Goal: Task Accomplishment & Management: Complete application form

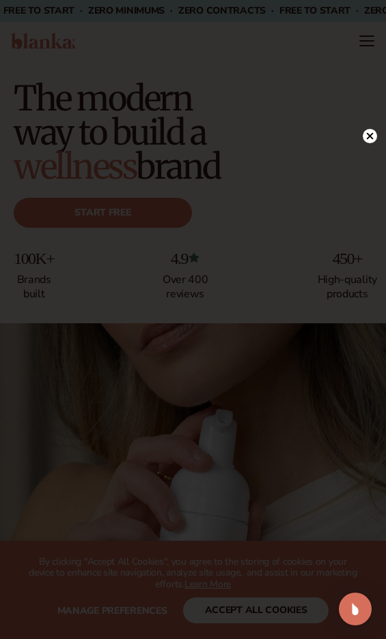
click at [373, 138] on circle at bounding box center [369, 136] width 14 height 14
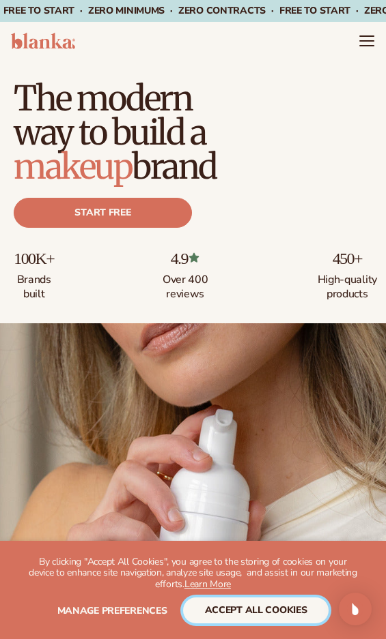
click at [299, 614] on button "accept all cookies" at bounding box center [256, 611] width 146 height 26
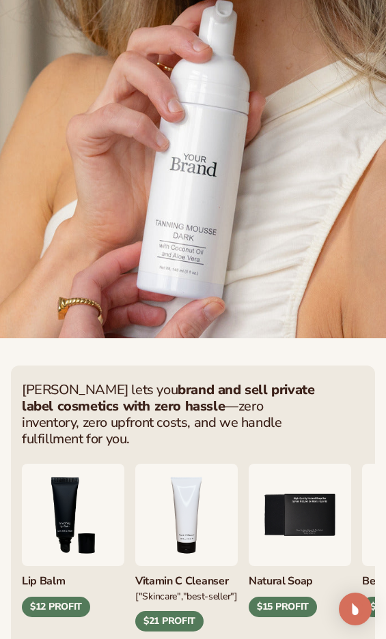
scroll to position [682, 0]
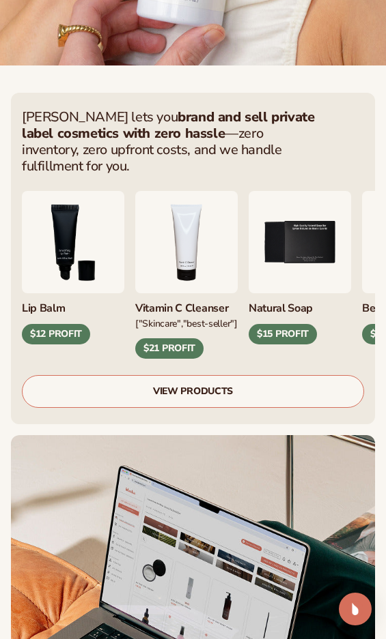
click at [90, 324] on div "$12 PROFIT" at bounding box center [56, 334] width 68 height 20
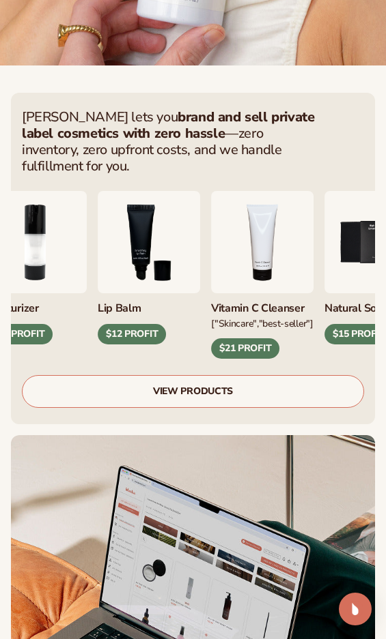
click at [203, 405] on div "[PERSON_NAME] lets you brand and sell private label cosmetics with zero hassle …" at bounding box center [193, 259] width 364 height 332
click at [209, 381] on link "VIEW PRODUCTS" at bounding box center [193, 391] width 342 height 33
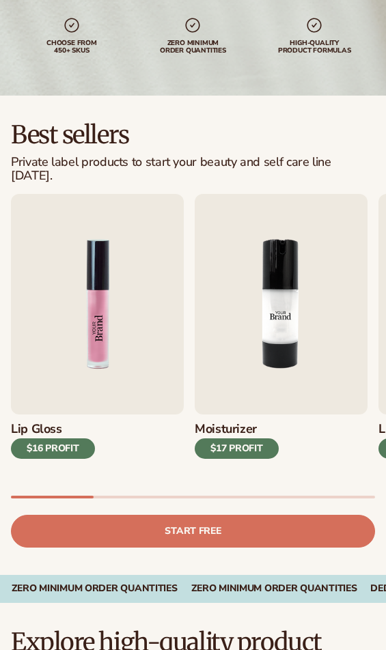
scroll to position [205, 0]
click at [93, 385] on img "1 / 9" at bounding box center [97, 304] width 173 height 220
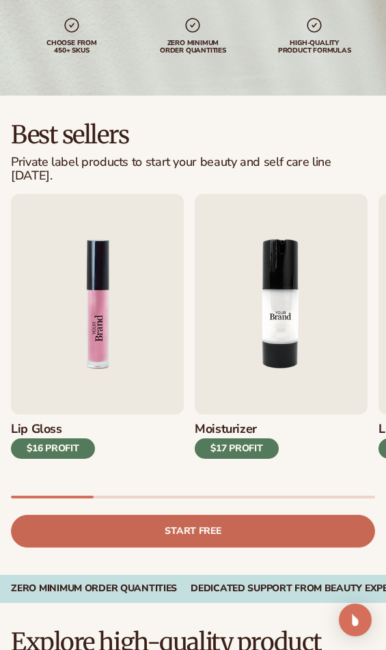
click at [151, 525] on link "Start free" at bounding box center [193, 531] width 364 height 33
